Goal: Navigation & Orientation: Find specific page/section

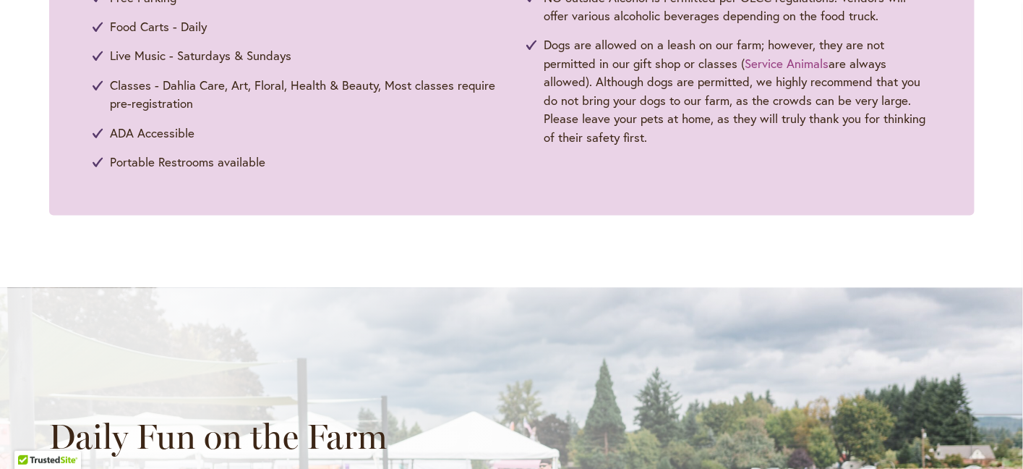
scroll to position [1341, 0]
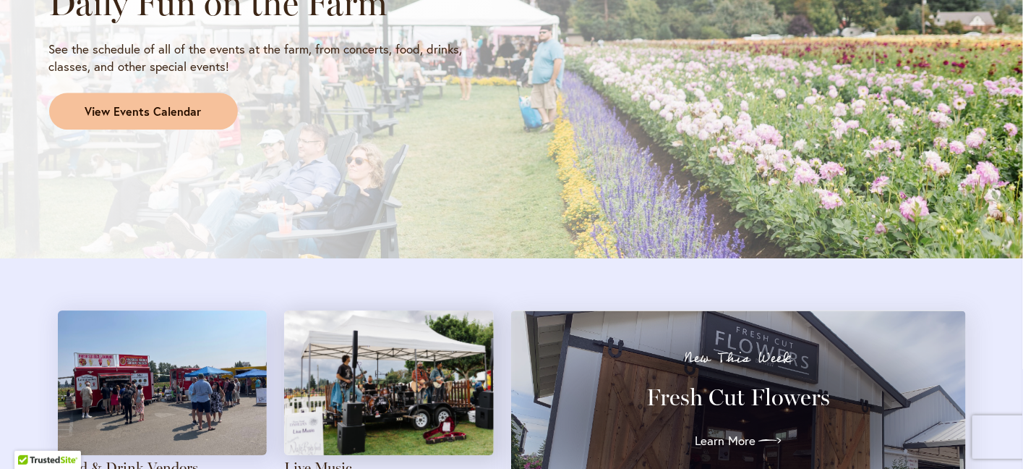
click at [164, 120] on span "View Events Calendar" at bounding box center [143, 111] width 116 height 17
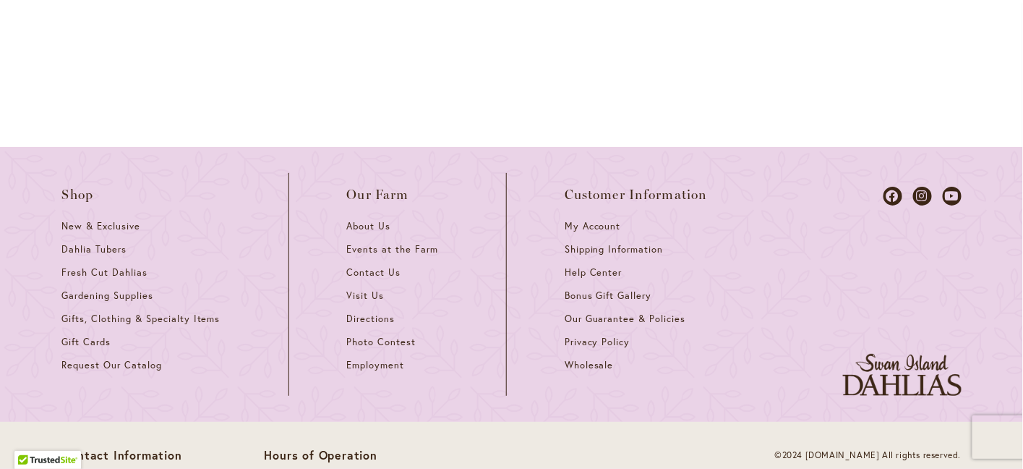
scroll to position [2209, 0]
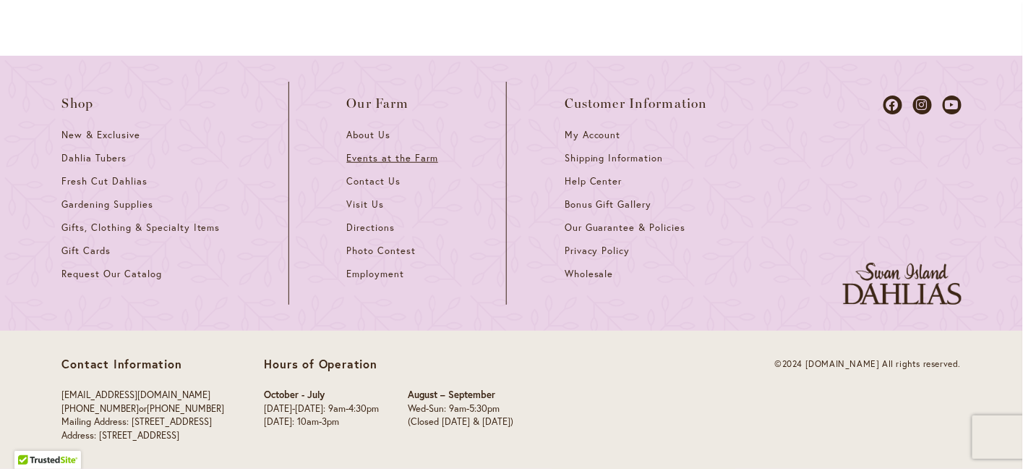
click at [438, 164] on span "Events at the Farm" at bounding box center [392, 158] width 91 height 12
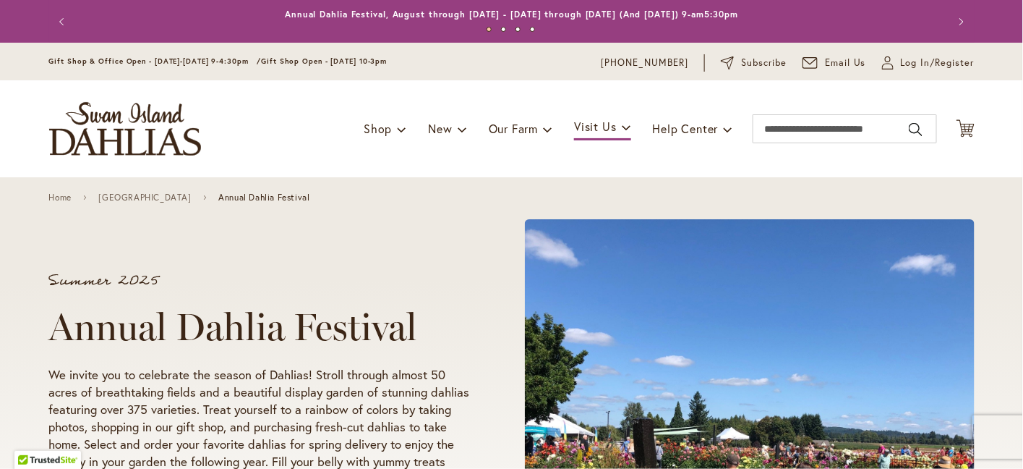
click at [752, 200] on div "Home Swan Island Dahlias Farm Annual Dahlia Festival" at bounding box center [511, 197] width 1023 height 40
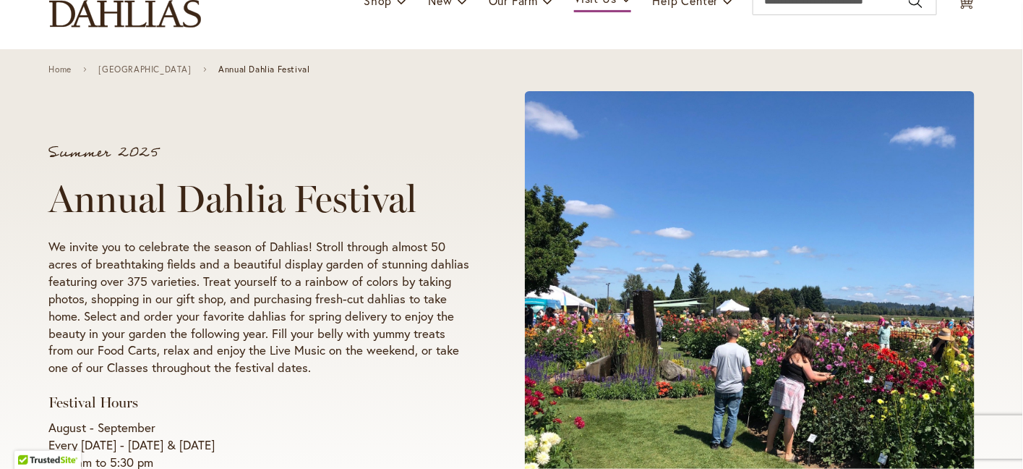
scroll to position [289, 0]
